Goal: Task Accomplishment & Management: Manage account settings

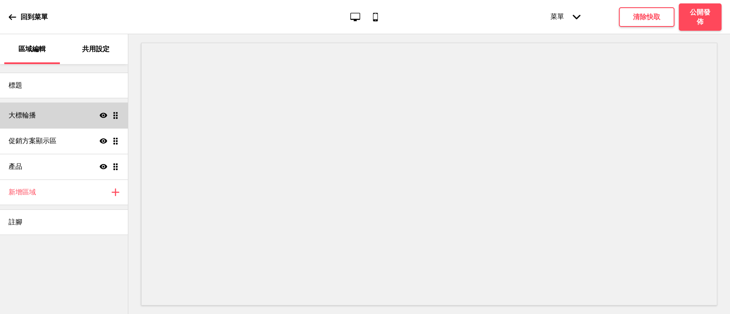
click at [67, 112] on div "大標輪播 顯示 拖曳" at bounding box center [64, 116] width 128 height 26
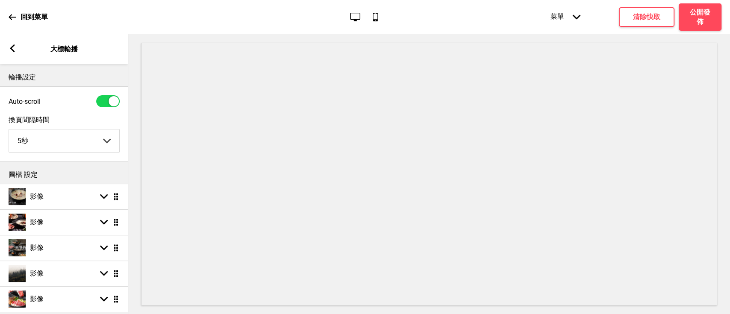
click at [88, 136] on select "5秒 6秒 7秒 8秒 9秒 10秒" at bounding box center [64, 141] width 110 height 23
select select "10000"
click at [9, 130] on select "5秒 6秒 7秒 8秒 9秒 10秒" at bounding box center [64, 141] width 110 height 23
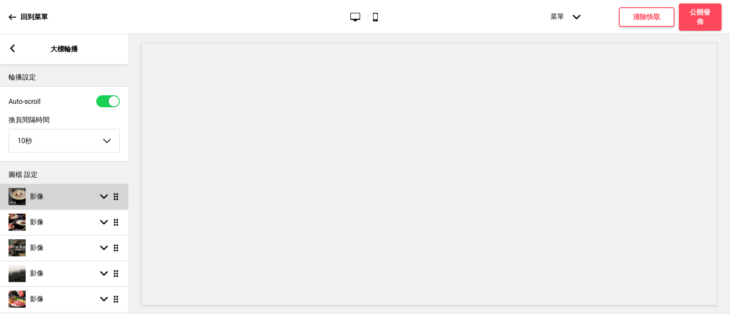
click at [93, 194] on div "影像 箭頭down 拖曳" at bounding box center [64, 197] width 128 height 26
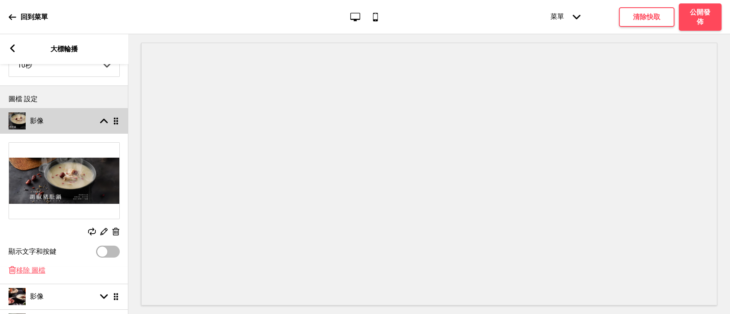
scroll to position [152, 0]
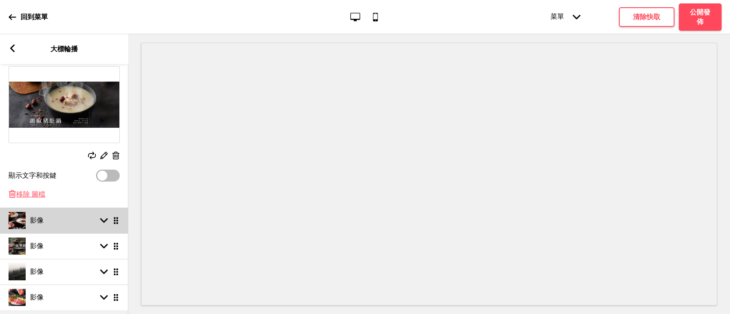
click at [85, 215] on div "影像 箭頭down 拖曳" at bounding box center [64, 221] width 128 height 26
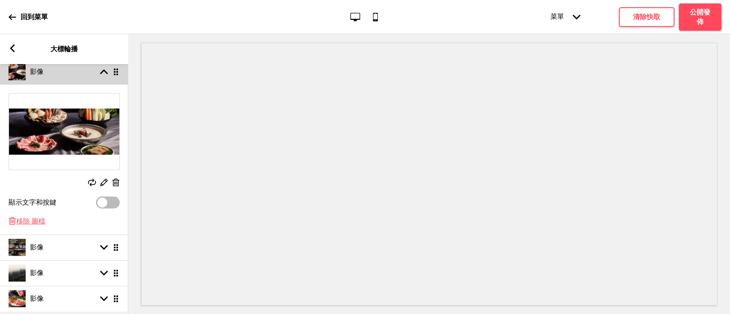
scroll to position [217, 0]
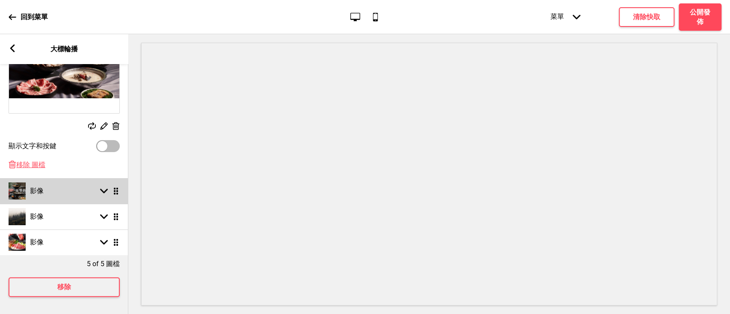
click at [97, 191] on div "影像 箭頭down 拖曳" at bounding box center [64, 191] width 128 height 26
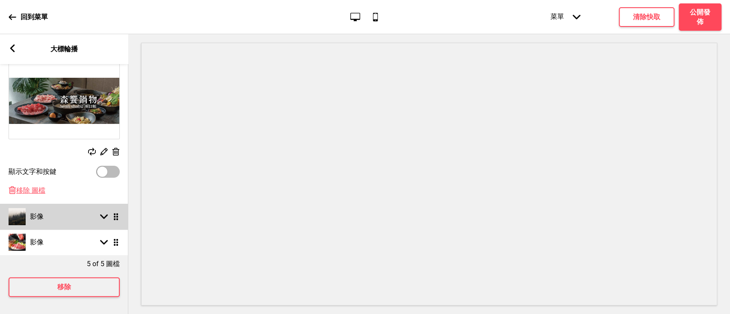
click at [98, 213] on div "箭頭down 拖曳" at bounding box center [108, 217] width 24 height 8
select select "right"
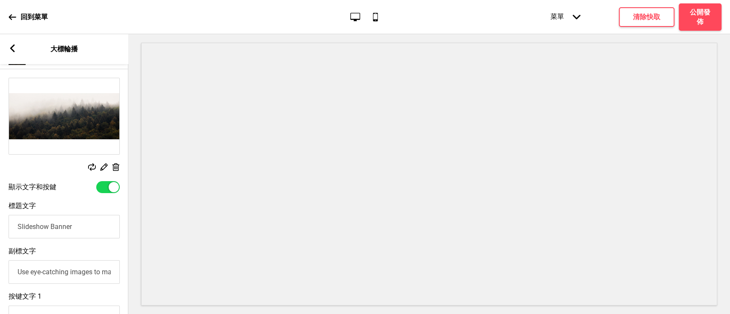
click at [111, 190] on div at bounding box center [114, 187] width 10 height 10
checkbox input "false"
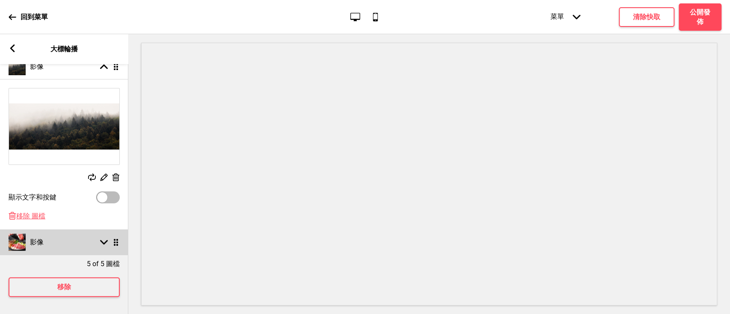
click at [97, 239] on div "箭頭down 拖曳" at bounding box center [108, 243] width 24 height 8
select select "right"
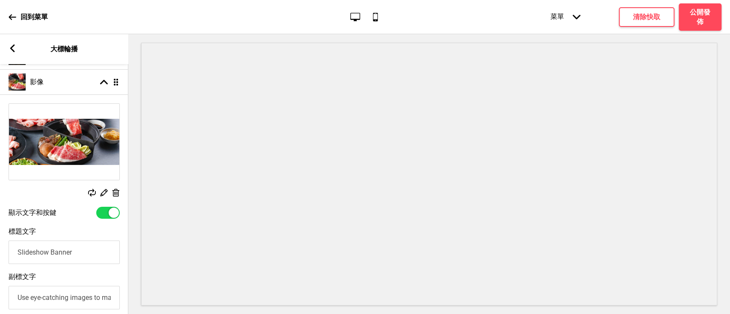
click at [109, 217] on div at bounding box center [108, 213] width 24 height 12
checkbox input "false"
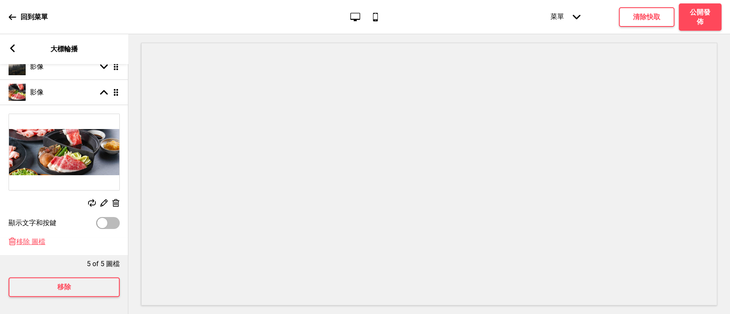
scroll to position [65, 0]
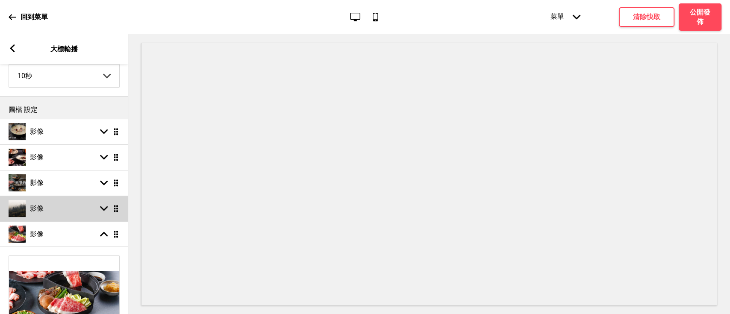
click at [80, 211] on div "影像 箭頭down 拖曳" at bounding box center [64, 209] width 128 height 26
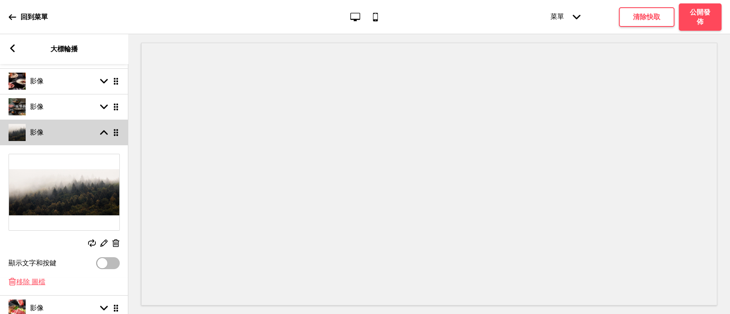
scroll to position [217, 0]
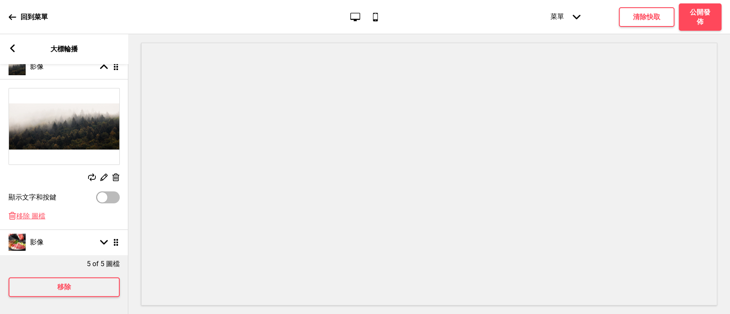
click at [116, 174] on icon at bounding box center [115, 178] width 7 height 8
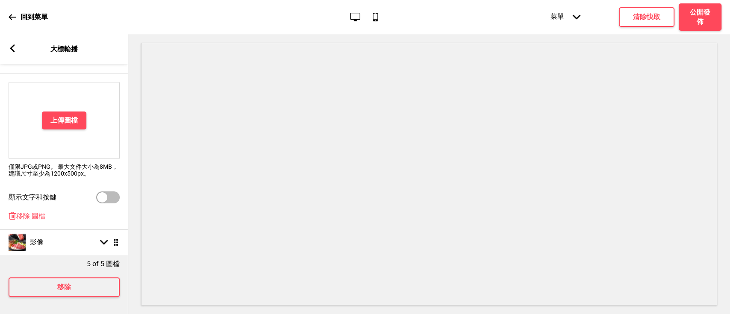
scroll to position [221, 0]
click at [34, 212] on span "移除 圖檔" at bounding box center [30, 216] width 29 height 9
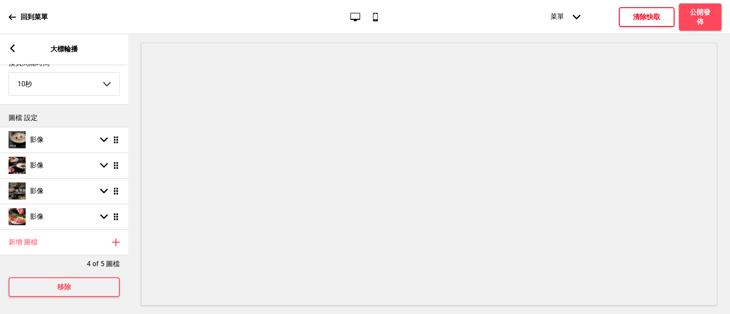
click at [650, 9] on button "清除快取" at bounding box center [647, 17] width 56 height 20
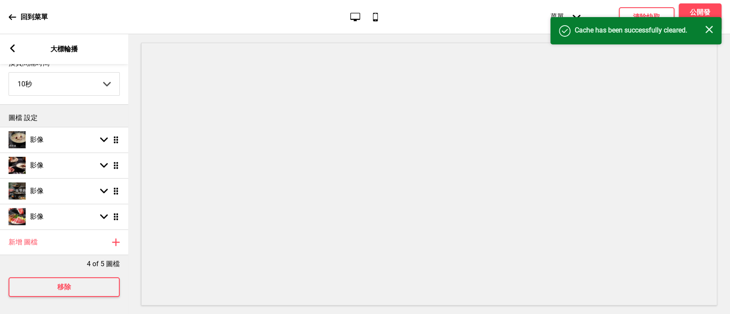
click at [710, 31] on rect at bounding box center [709, 30] width 8 height 8
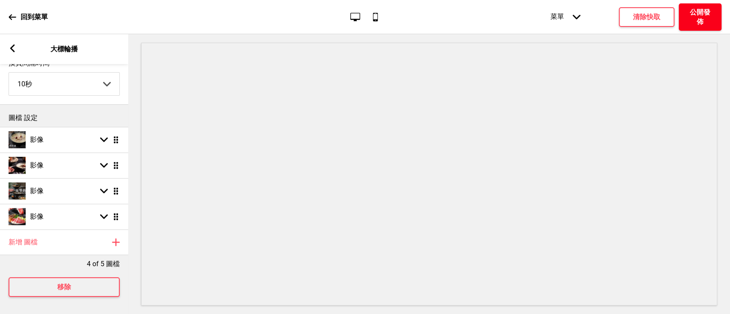
click at [696, 12] on h4 "公開發佈" at bounding box center [700, 17] width 26 height 19
click at [426, 168] on button "確定" at bounding box center [409, 178] width 70 height 20
